Goal: Find specific page/section: Find specific page/section

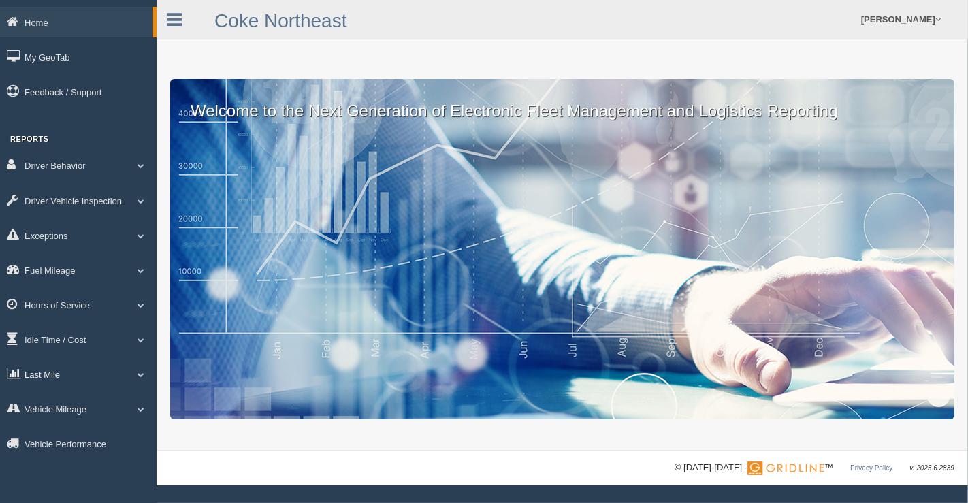
click at [135, 378] on span at bounding box center [141, 374] width 18 height 7
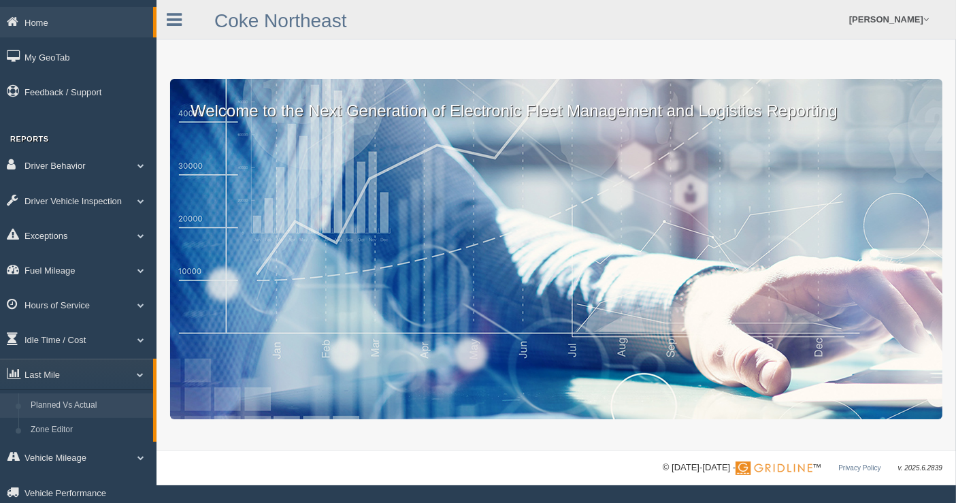
click at [81, 408] on link "Planned Vs Actual" at bounding box center [88, 405] width 129 height 24
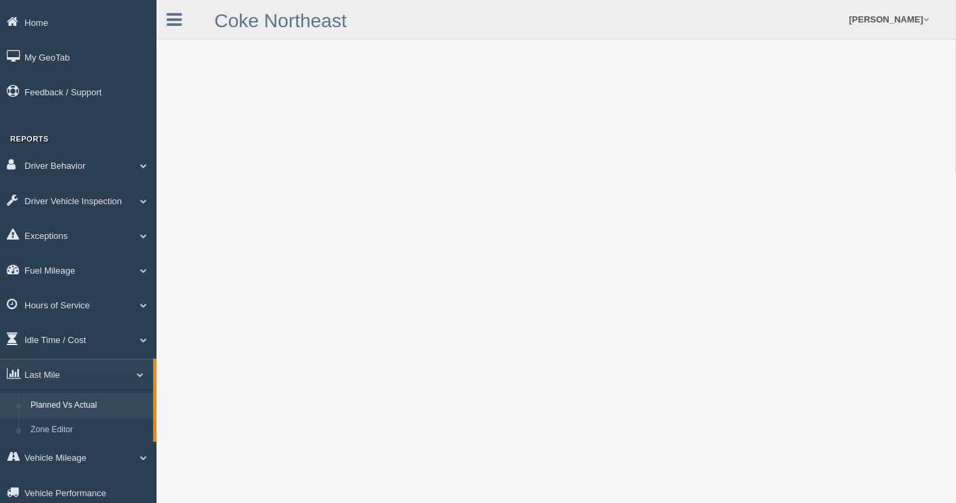
click at [443, 23] on form "Stephen Holahan Feedback/Support Log Off" at bounding box center [677, 19] width 560 height 39
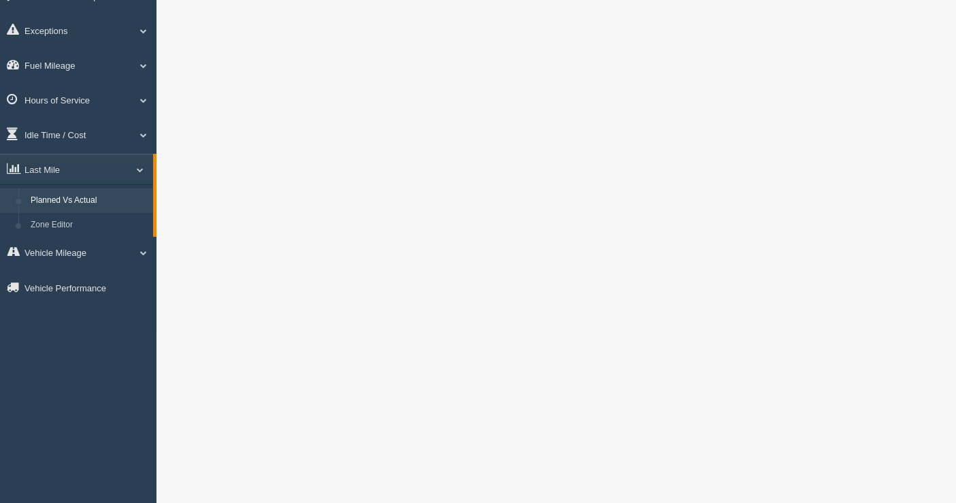
scroll to position [227, 0]
